Goal: Information Seeking & Learning: Compare options

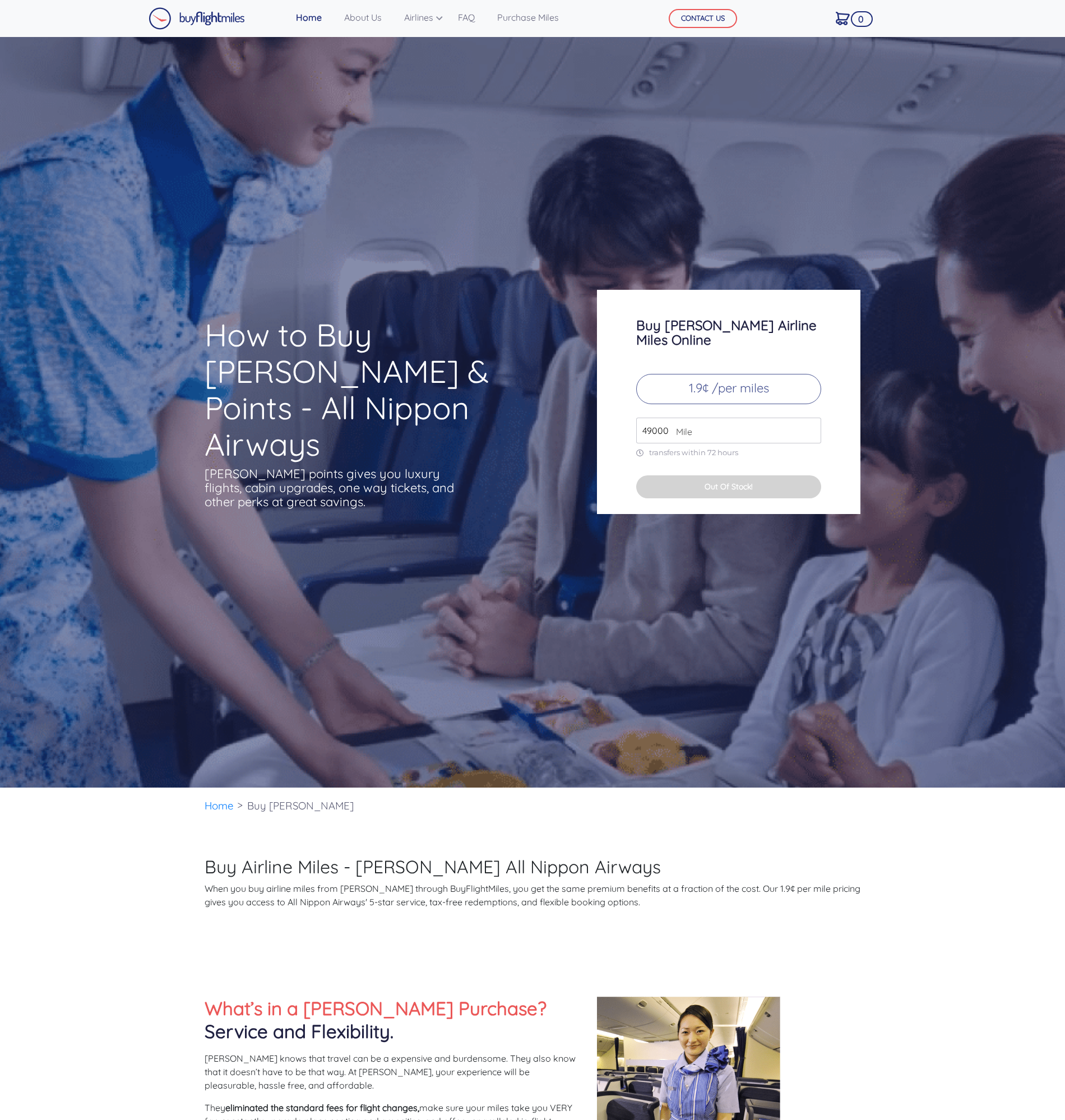
click at [713, 417] on input "49000" at bounding box center [729, 430] width 185 height 26
click at [739, 377] on p "1.9¢ /per miles" at bounding box center [729, 389] width 185 height 30
click at [703, 417] on input "49000" at bounding box center [729, 430] width 185 height 26
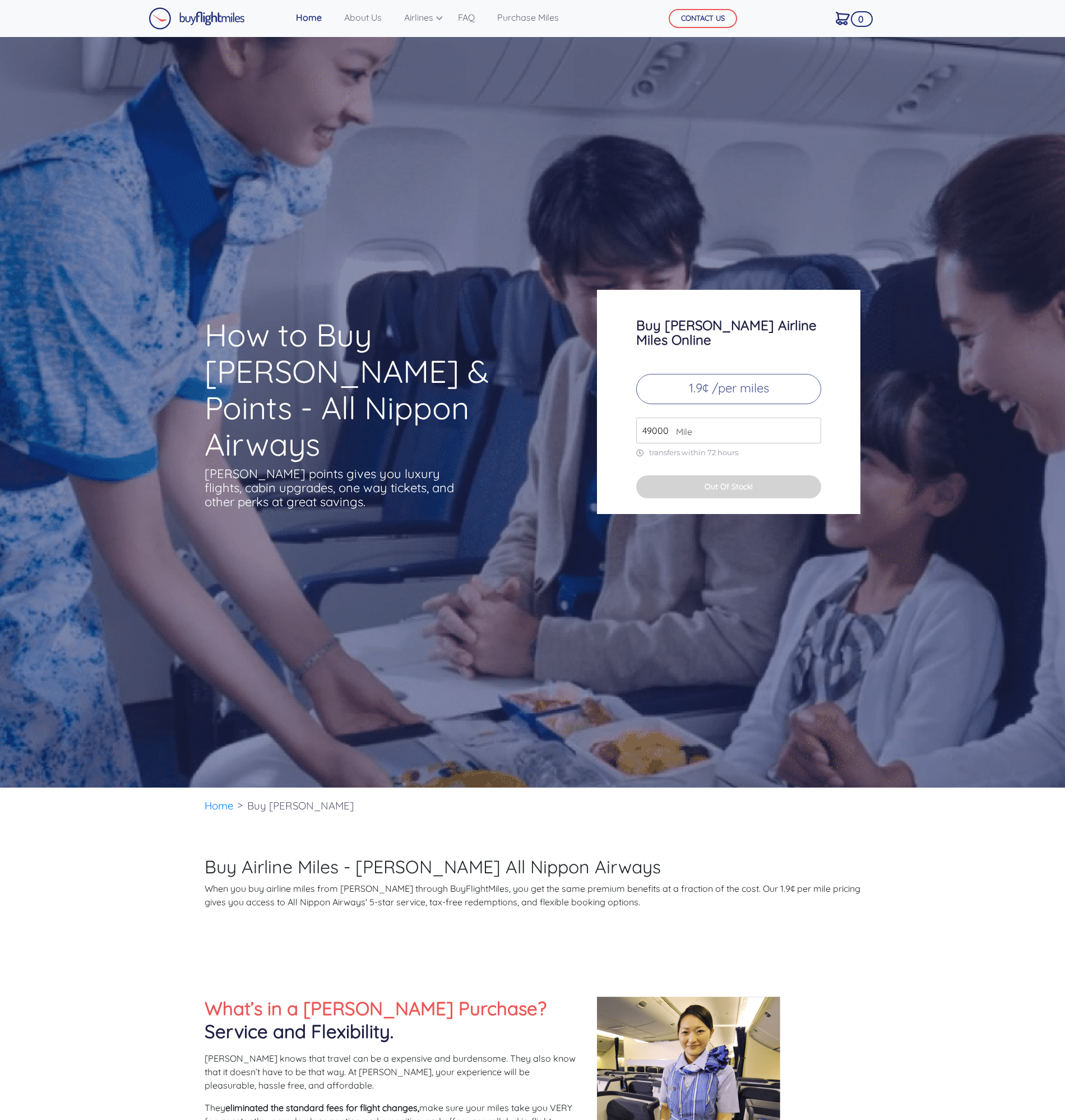
click at [703, 417] on input "49000" at bounding box center [729, 430] width 185 height 26
type input "20000"
click at [806, 580] on div "How to Buy ANA Miles & Points - All Nippon Airways ANA points gives you luxury …" at bounding box center [532, 412] width 1065 height 751
click at [408, 17] on link "Airlines" at bounding box center [420, 17] width 40 height 23
click at [434, 84] on link "[PERSON_NAME]" at bounding box center [451, 79] width 111 height 18
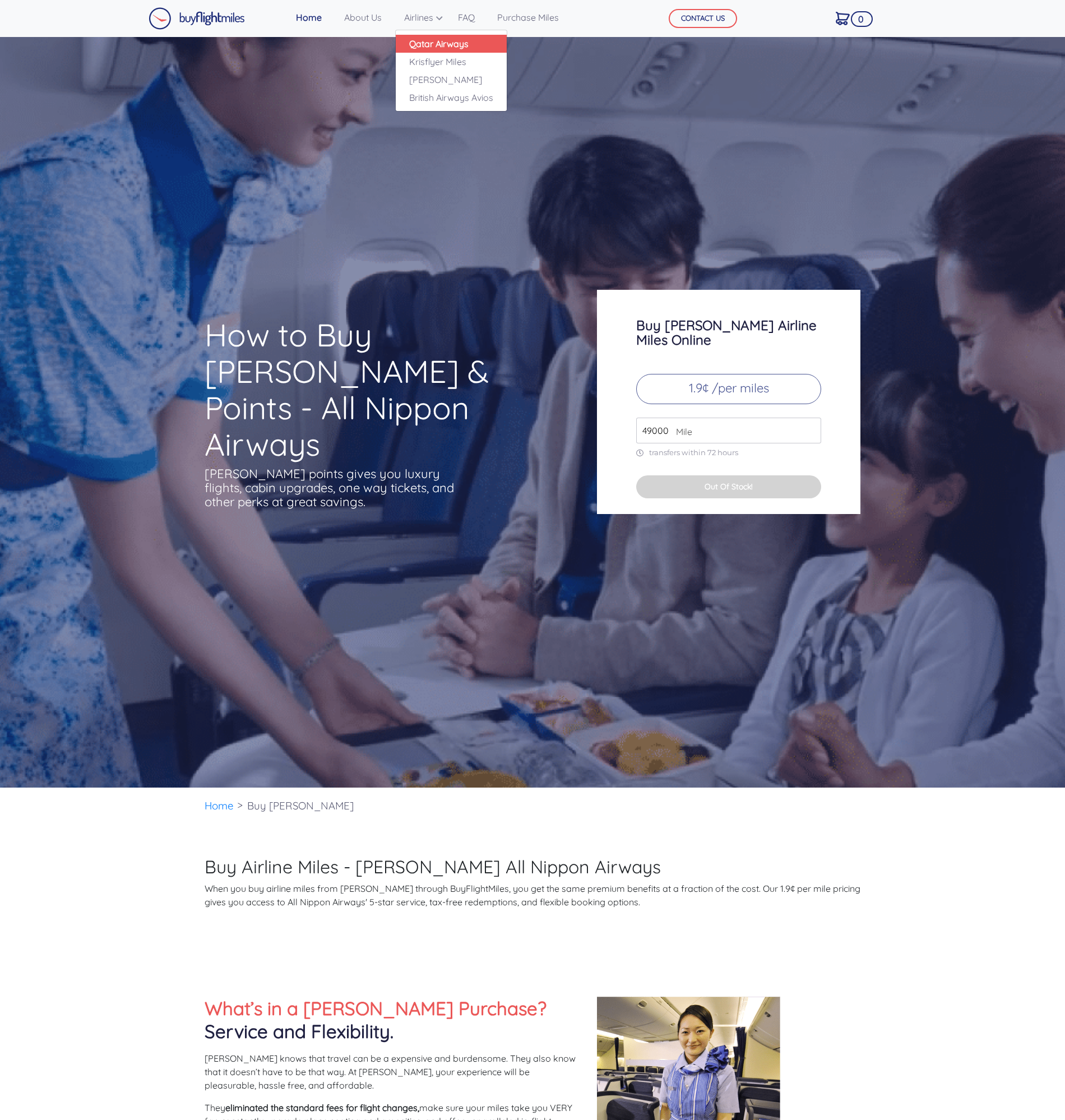
click at [427, 43] on link "Qatar Airways" at bounding box center [451, 43] width 111 height 18
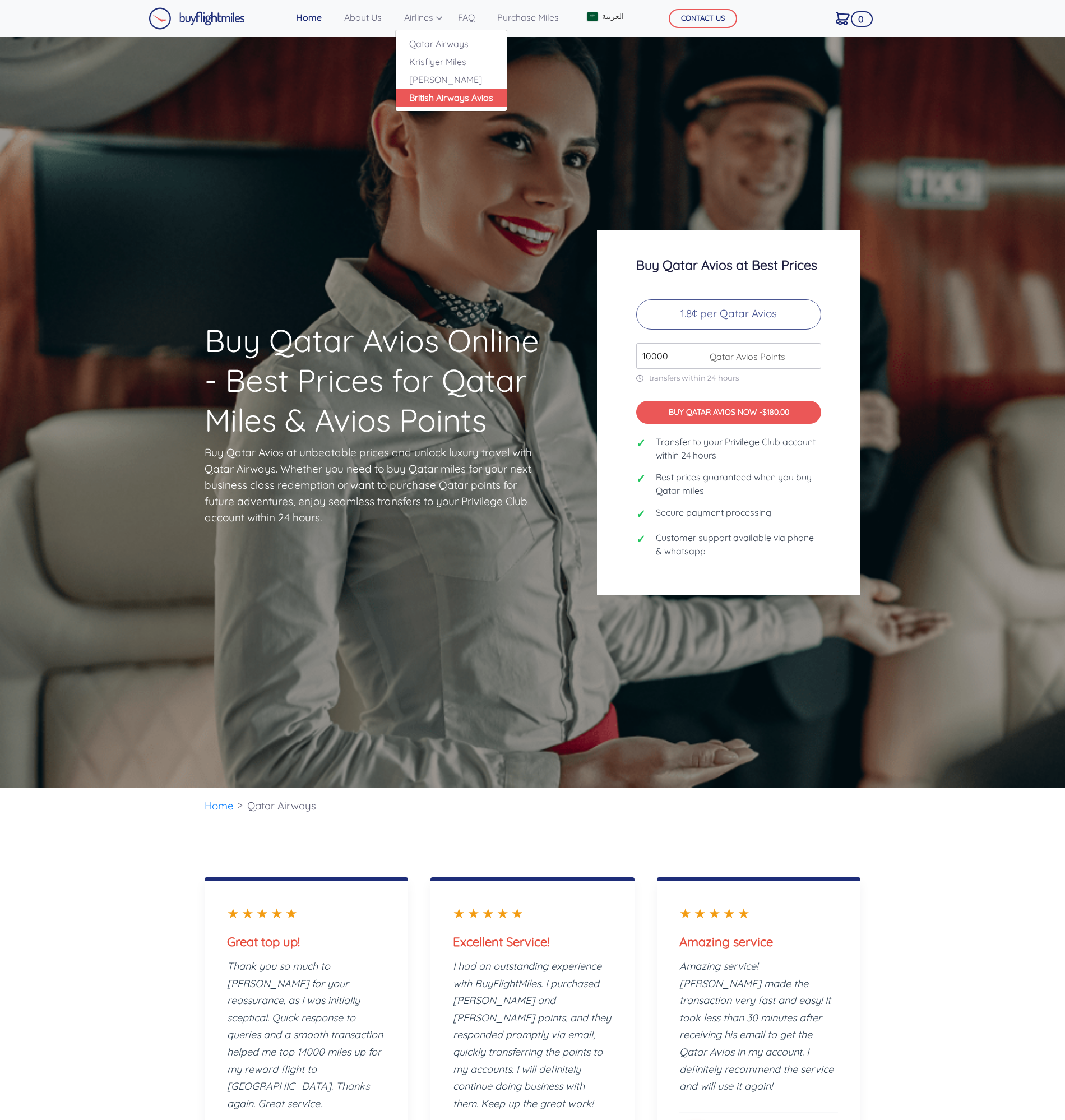
click at [440, 102] on link "British Airways Avios" at bounding box center [451, 97] width 111 height 18
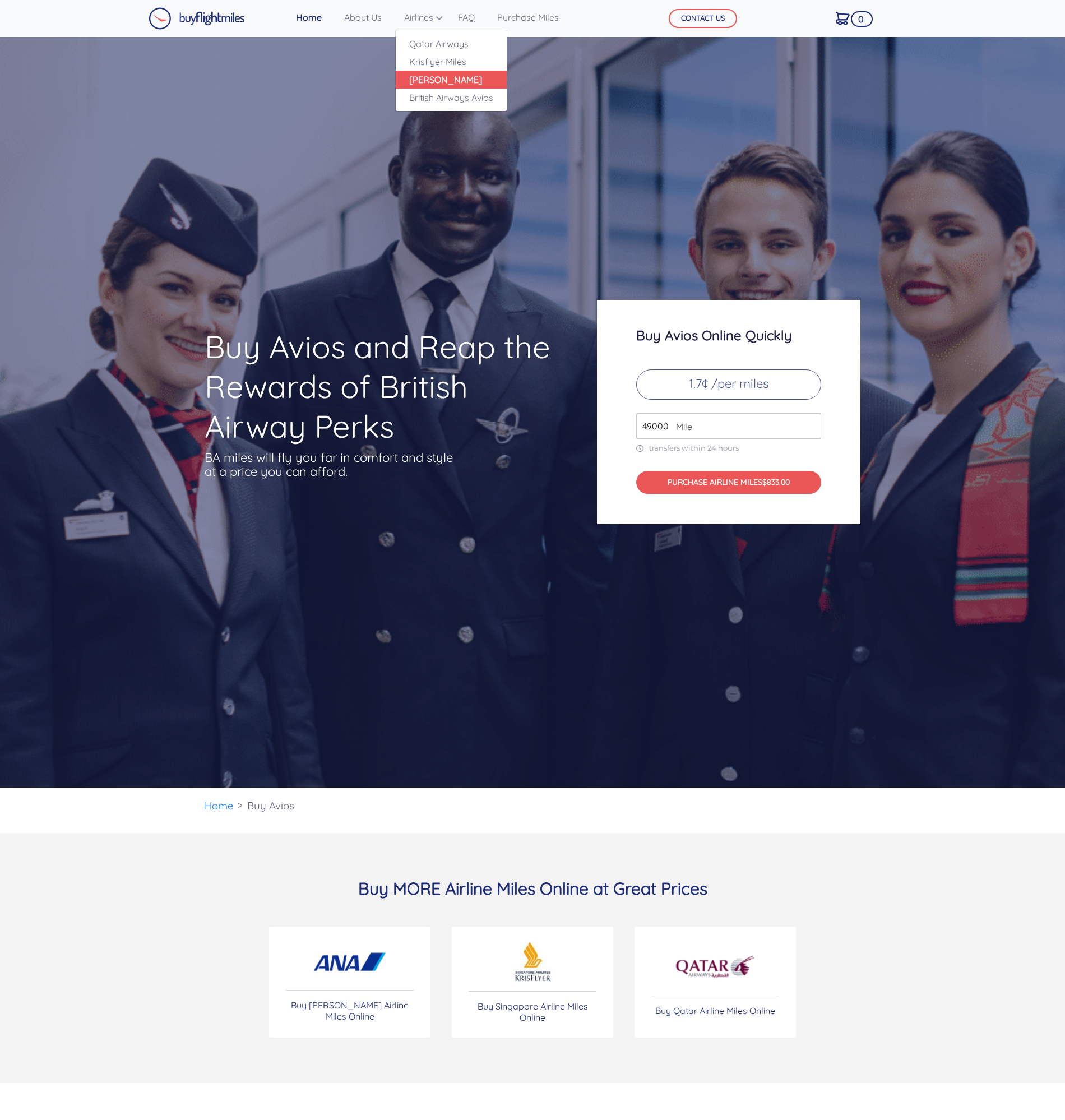
click at [418, 77] on link "[PERSON_NAME]" at bounding box center [451, 79] width 111 height 18
